Goal: Task Accomplishment & Management: Manage account settings

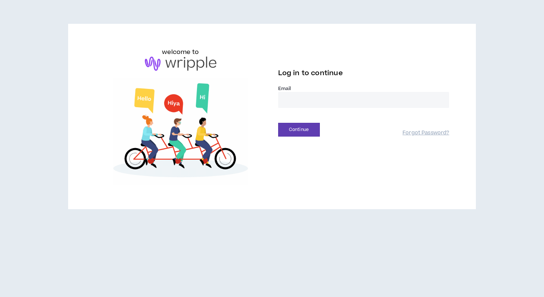
click at [308, 106] on input "email" at bounding box center [363, 100] width 171 height 16
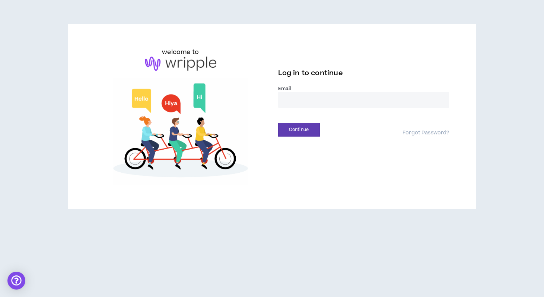
type input "**********"
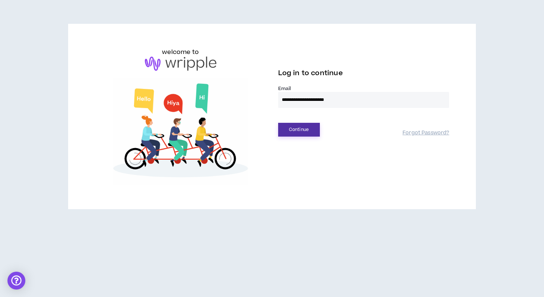
click at [296, 128] on button "Continue" at bounding box center [299, 130] width 42 height 14
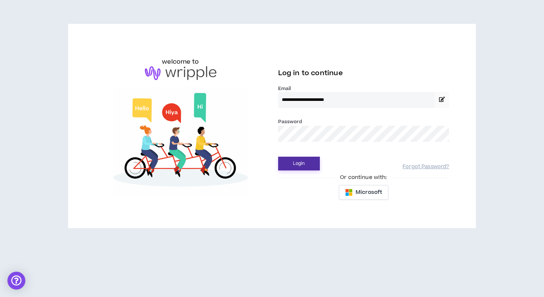
click at [303, 166] on button "Login" at bounding box center [299, 164] width 42 height 14
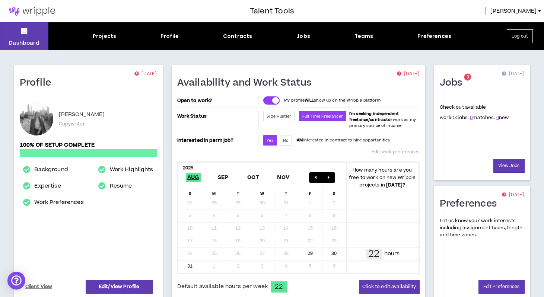
click at [452, 116] on link "14" at bounding box center [454, 117] width 5 height 7
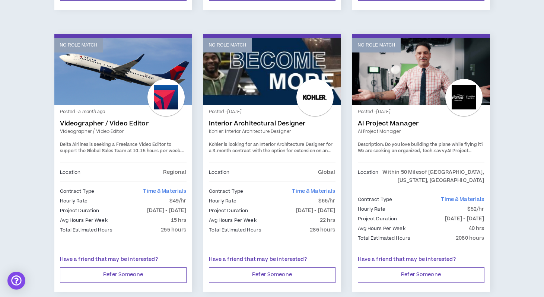
scroll to position [941, 0]
